Goal: Check status: Check status

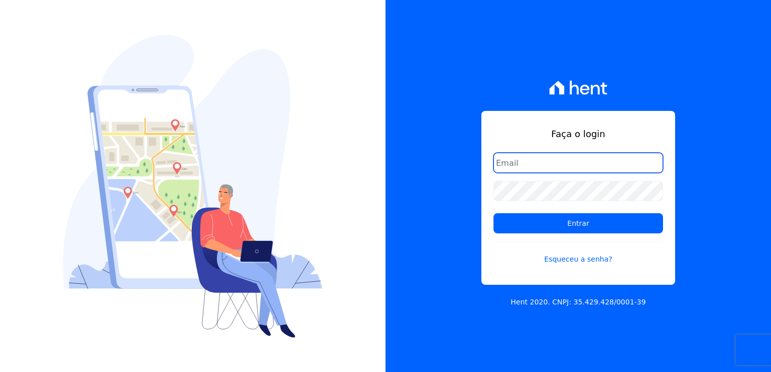
click at [568, 166] on input "email" at bounding box center [577, 163] width 169 height 20
type input "thayna@graalengenharia.com.br"
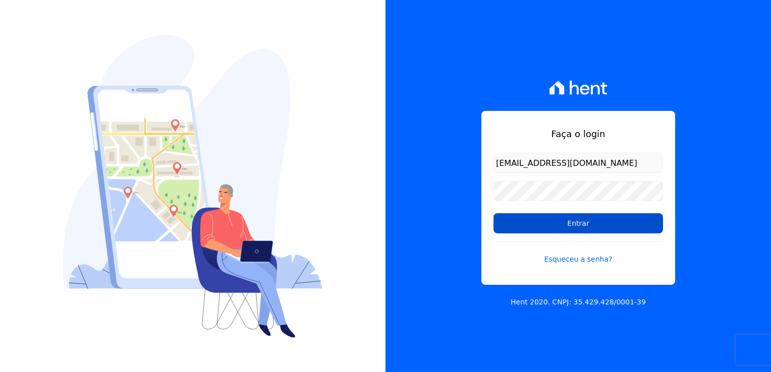
click at [586, 227] on input "Entrar" at bounding box center [577, 223] width 169 height 20
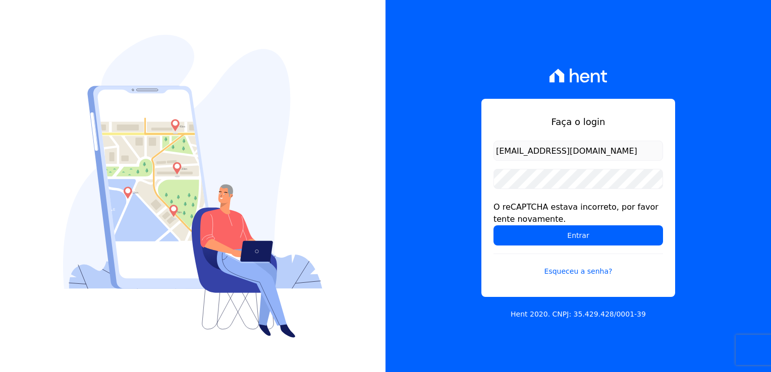
click at [569, 246] on form "[EMAIL_ADDRESS][DOMAIN_NAME] O reCAPTCHA estava incorreto, por favor tente nova…" at bounding box center [577, 215] width 169 height 148
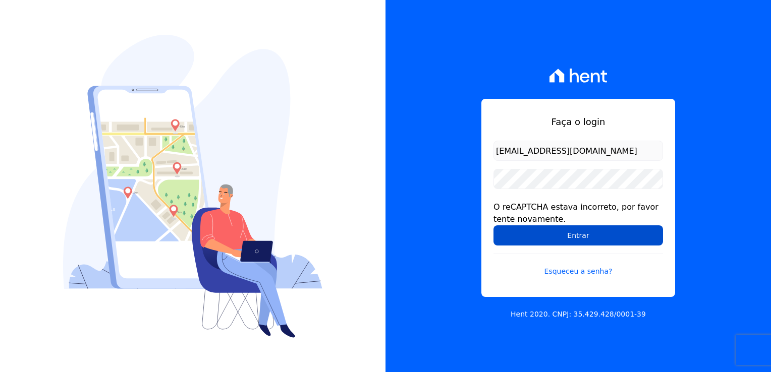
click at [568, 241] on input "Entrar" at bounding box center [577, 235] width 169 height 20
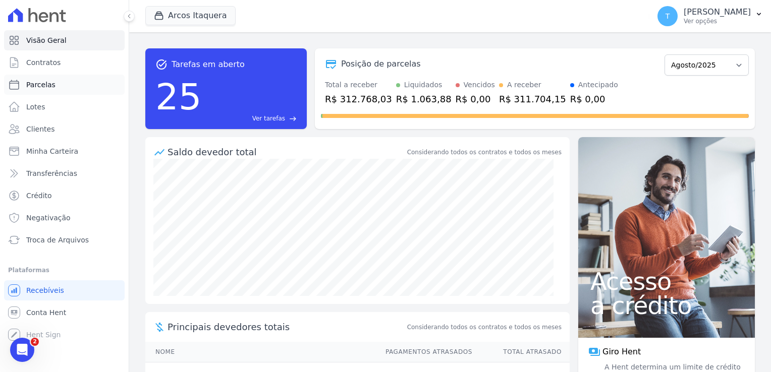
click at [34, 87] on span "Parcelas" at bounding box center [40, 85] width 29 height 10
select select
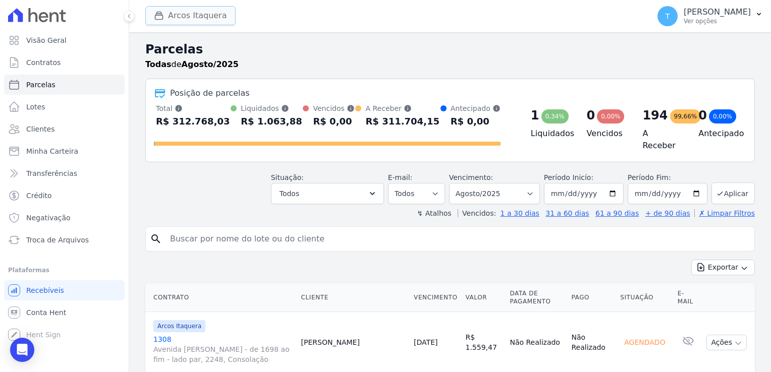
click at [194, 20] on button "Arcos Itaquera" at bounding box center [190, 15] width 90 height 19
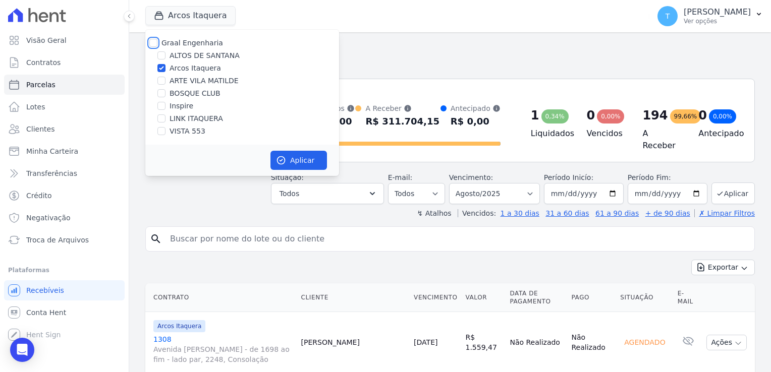
click at [153, 42] on input "Graal Engenharia" at bounding box center [153, 43] width 8 height 8
checkbox input "true"
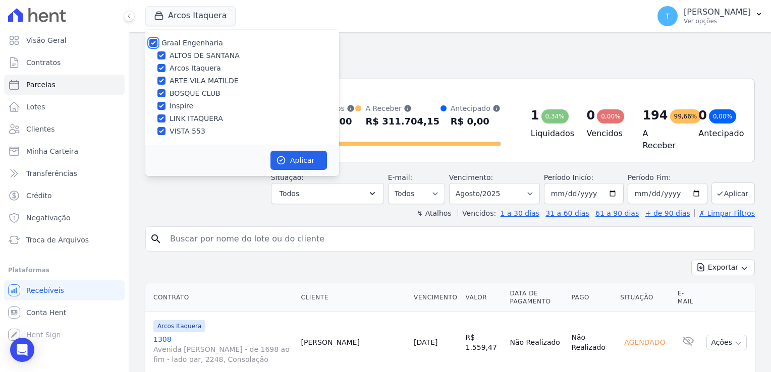
checkbox input "true"
click at [290, 156] on button "Aplicar" at bounding box center [298, 160] width 56 height 19
select select
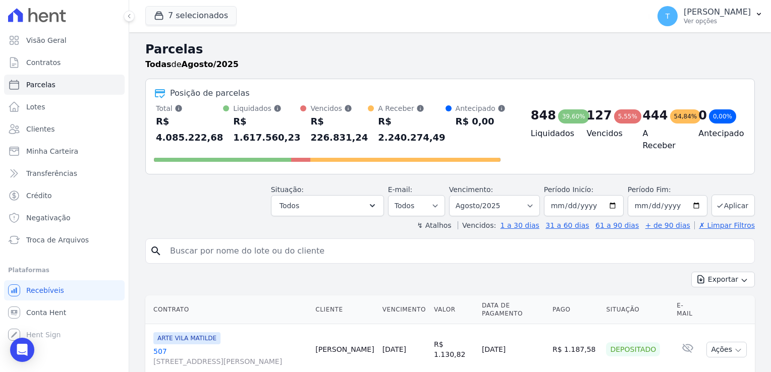
click at [272, 241] on input "search" at bounding box center [457, 251] width 586 height 20
paste input "[PERSON_NAME] [PERSON_NAME]"
type input "[PERSON_NAME] [PERSON_NAME]"
select select
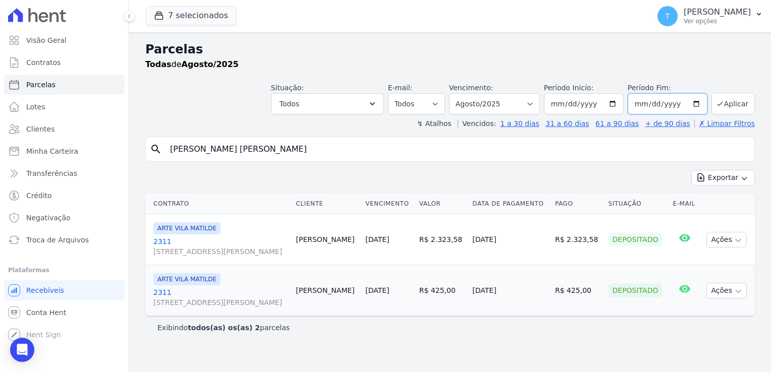
click at [698, 104] on input "[DATE]" at bounding box center [667, 103] width 80 height 21
type input "[DATE]"
click at [730, 102] on button "Aplicar" at bounding box center [732, 104] width 43 height 22
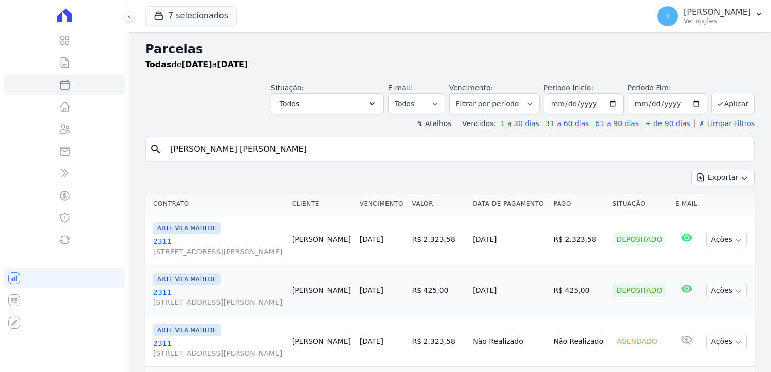
select select
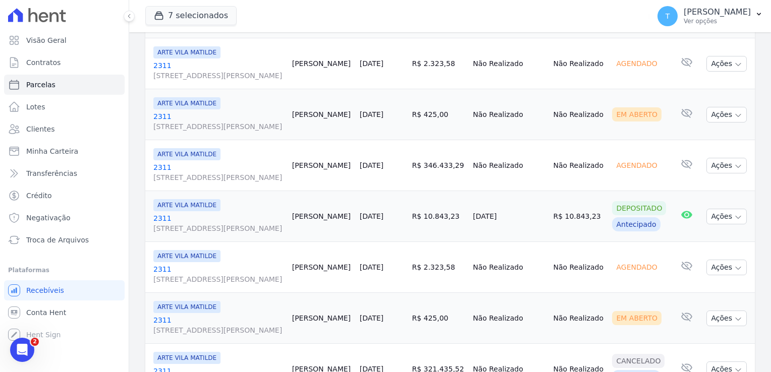
scroll to position [252, 0]
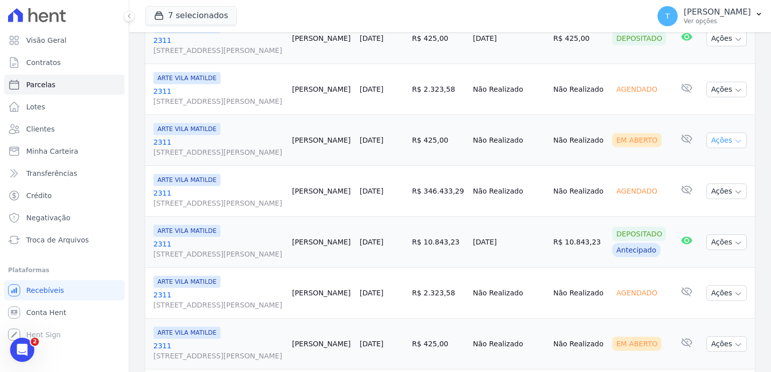
click at [734, 138] on icon "button" at bounding box center [738, 141] width 8 height 8
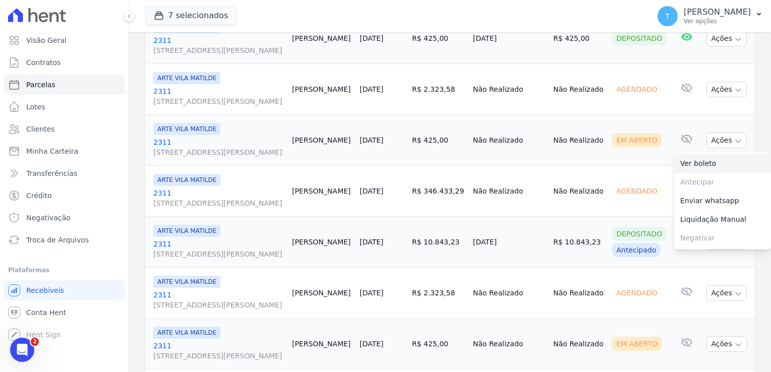
click at [703, 161] on link "Ver boleto" at bounding box center [722, 163] width 97 height 19
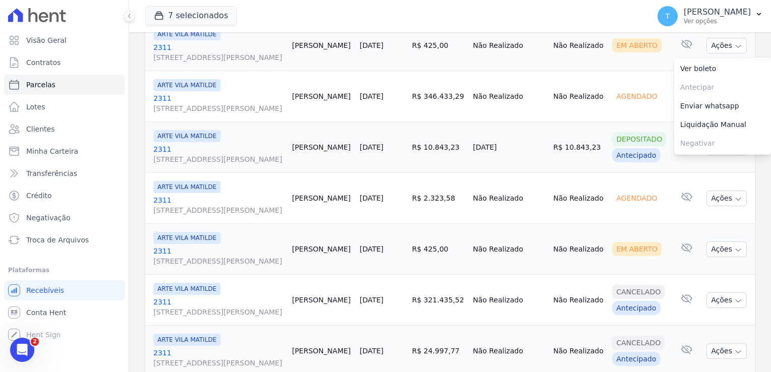
scroll to position [353, 0]
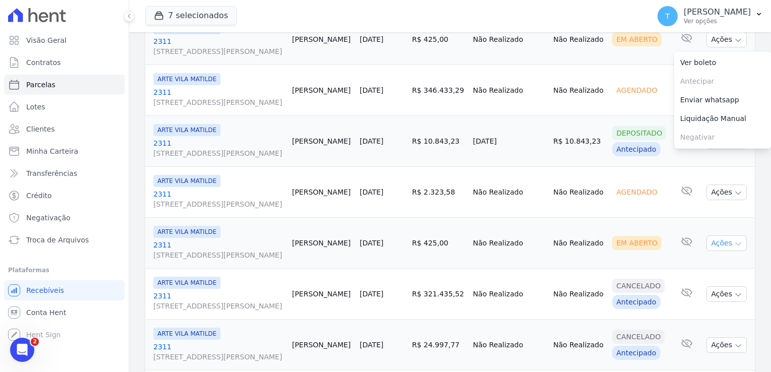
click at [734, 242] on icon "button" at bounding box center [738, 244] width 8 height 8
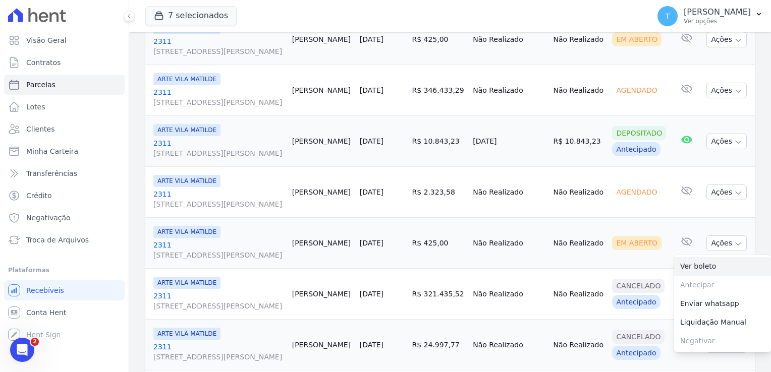
click at [707, 266] on link "Ver boleto" at bounding box center [722, 266] width 97 height 19
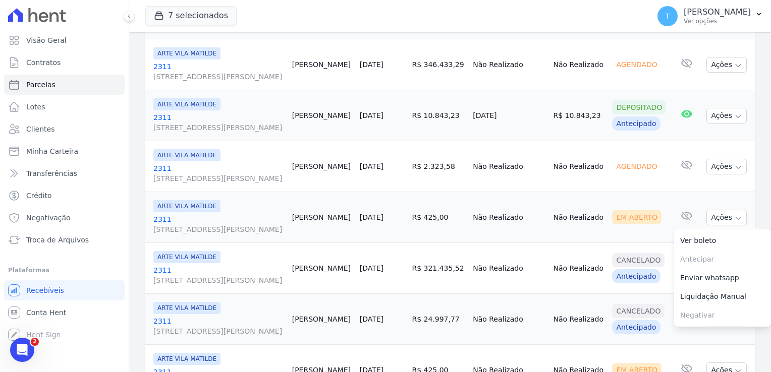
scroll to position [431, 0]
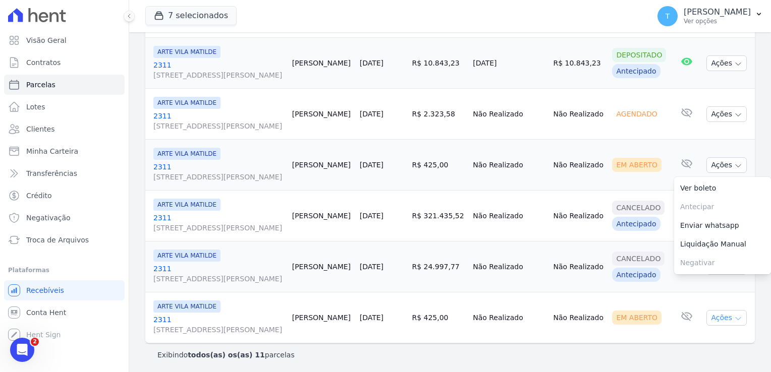
click at [734, 315] on icon "button" at bounding box center [738, 319] width 8 height 8
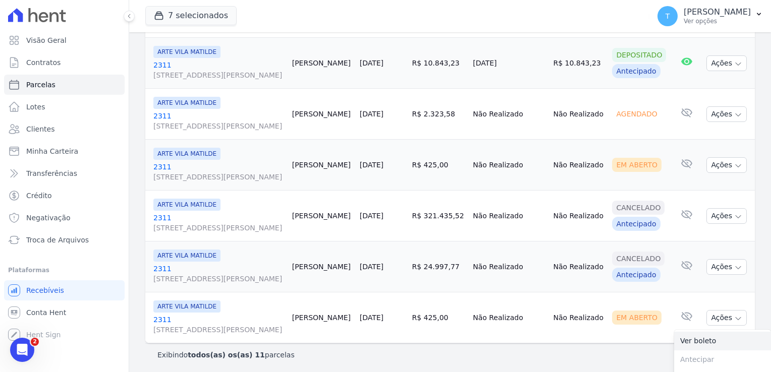
click at [707, 339] on link "Ver boleto" at bounding box center [722, 341] width 97 height 19
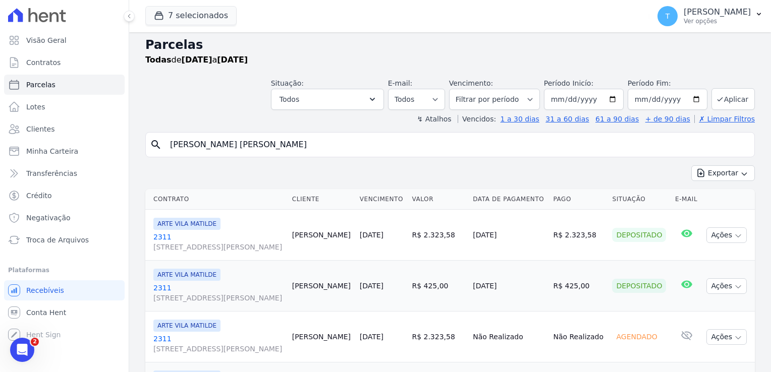
scroll to position [0, 0]
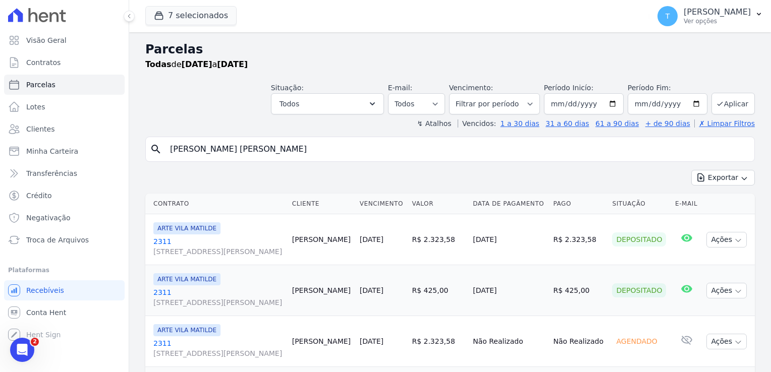
drag, startPoint x: 260, startPoint y: 146, endPoint x: 161, endPoint y: 148, distance: 98.9
click at [161, 148] on div "search [PERSON_NAME] [PERSON_NAME]" at bounding box center [449, 149] width 609 height 25
paste input "[PERSON_NAME]"
type input "[PERSON_NAME]"
select select
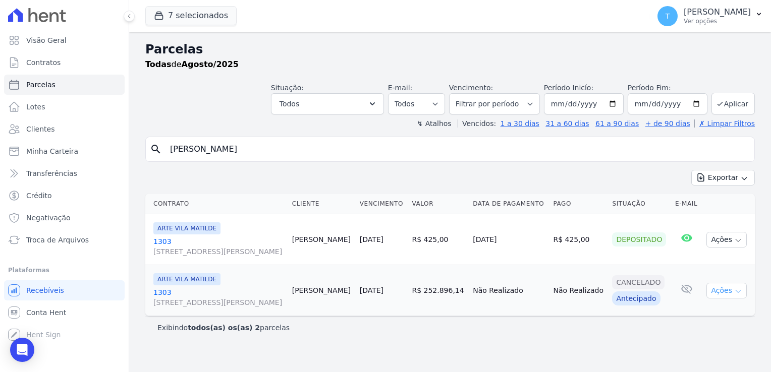
click at [733, 293] on button "Ações" at bounding box center [726, 291] width 40 height 16
click at [629, 334] on div "Exibindo todos(as) os(as) 2 parcelas" at bounding box center [449, 327] width 609 height 23
click at [696, 104] on input "[DATE]" at bounding box center [667, 103] width 80 height 21
type input "[DATE]"
click at [734, 107] on button "Aplicar" at bounding box center [732, 104] width 43 height 22
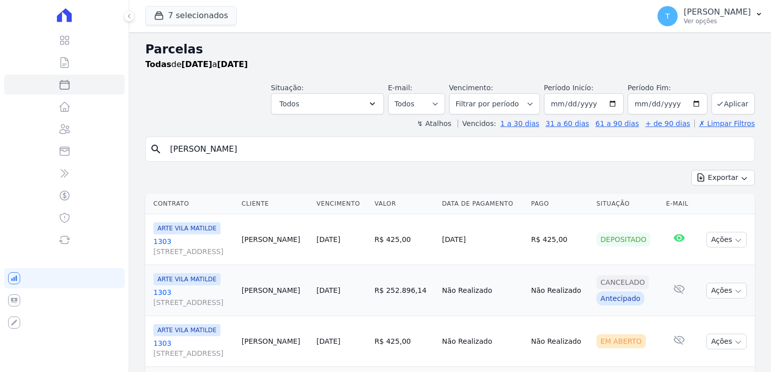
select select
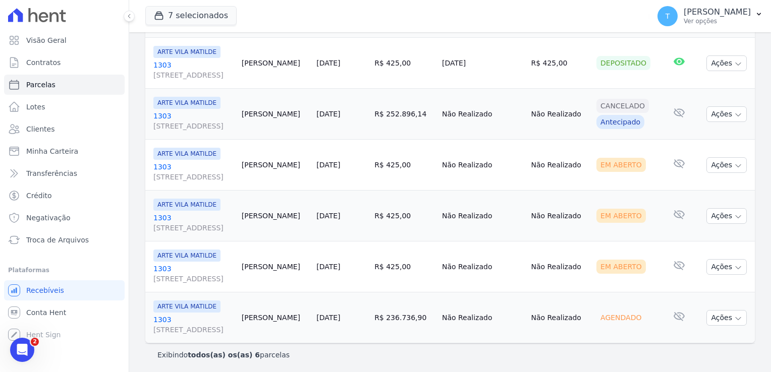
scroll to position [177, 0]
click at [734, 165] on icon "button" at bounding box center [738, 165] width 8 height 8
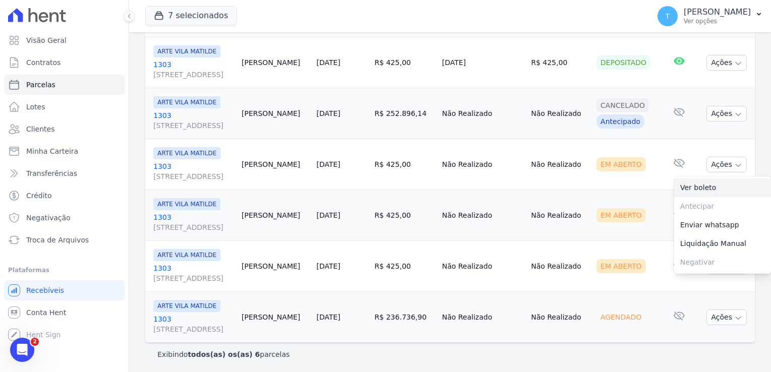
click at [698, 185] on link "Ver boleto" at bounding box center [722, 188] width 97 height 19
click at [573, 194] on td "Não Realizado" at bounding box center [559, 215] width 66 height 51
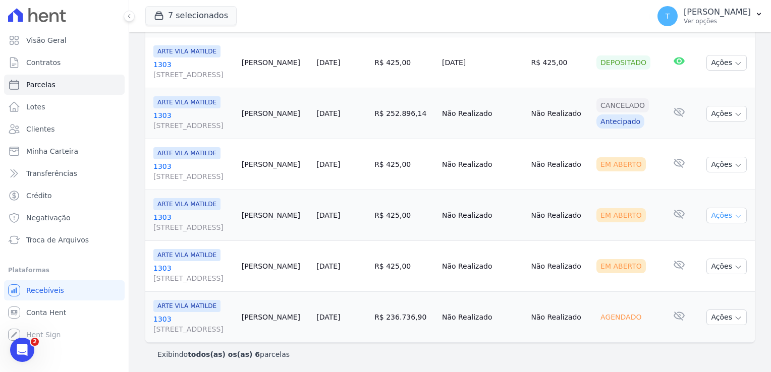
click at [734, 214] on button "Ações" at bounding box center [726, 216] width 40 height 16
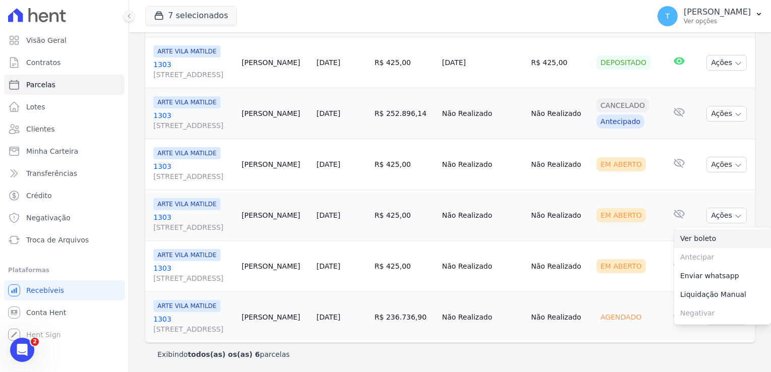
click at [708, 236] on link "Ver boleto" at bounding box center [722, 238] width 97 height 19
click at [592, 250] on td "Não Realizado" at bounding box center [559, 266] width 66 height 51
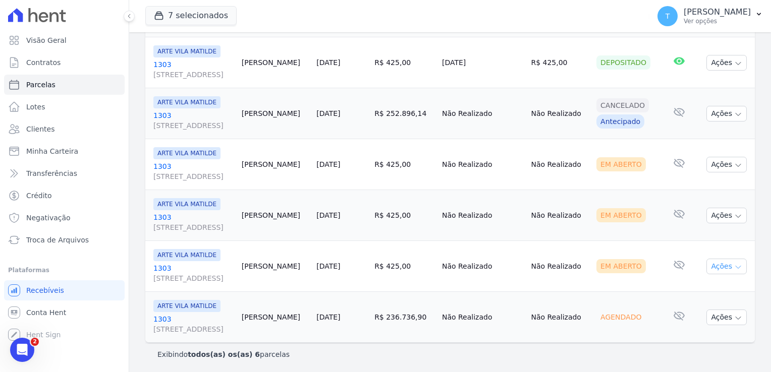
click at [734, 264] on icon "button" at bounding box center [738, 267] width 8 height 8
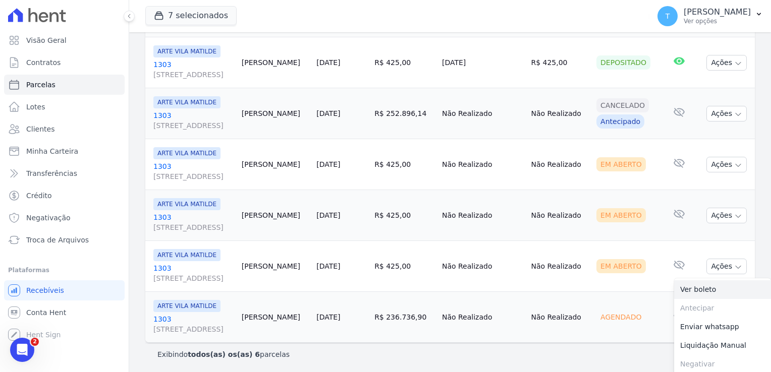
click at [702, 286] on link "Ver boleto" at bounding box center [722, 289] width 97 height 19
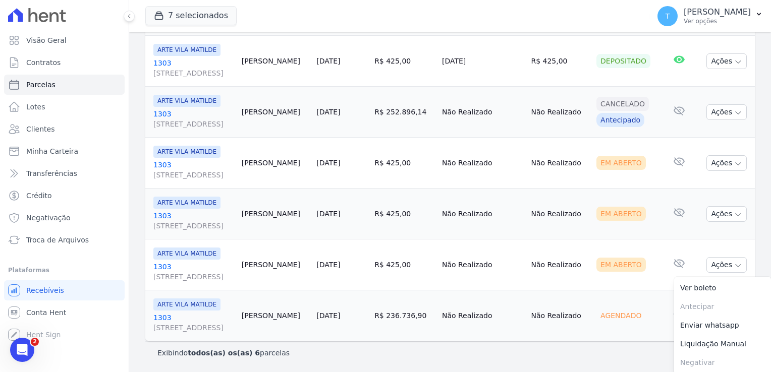
scroll to position [128, 0]
